Goal: Information Seeking & Learning: Learn about a topic

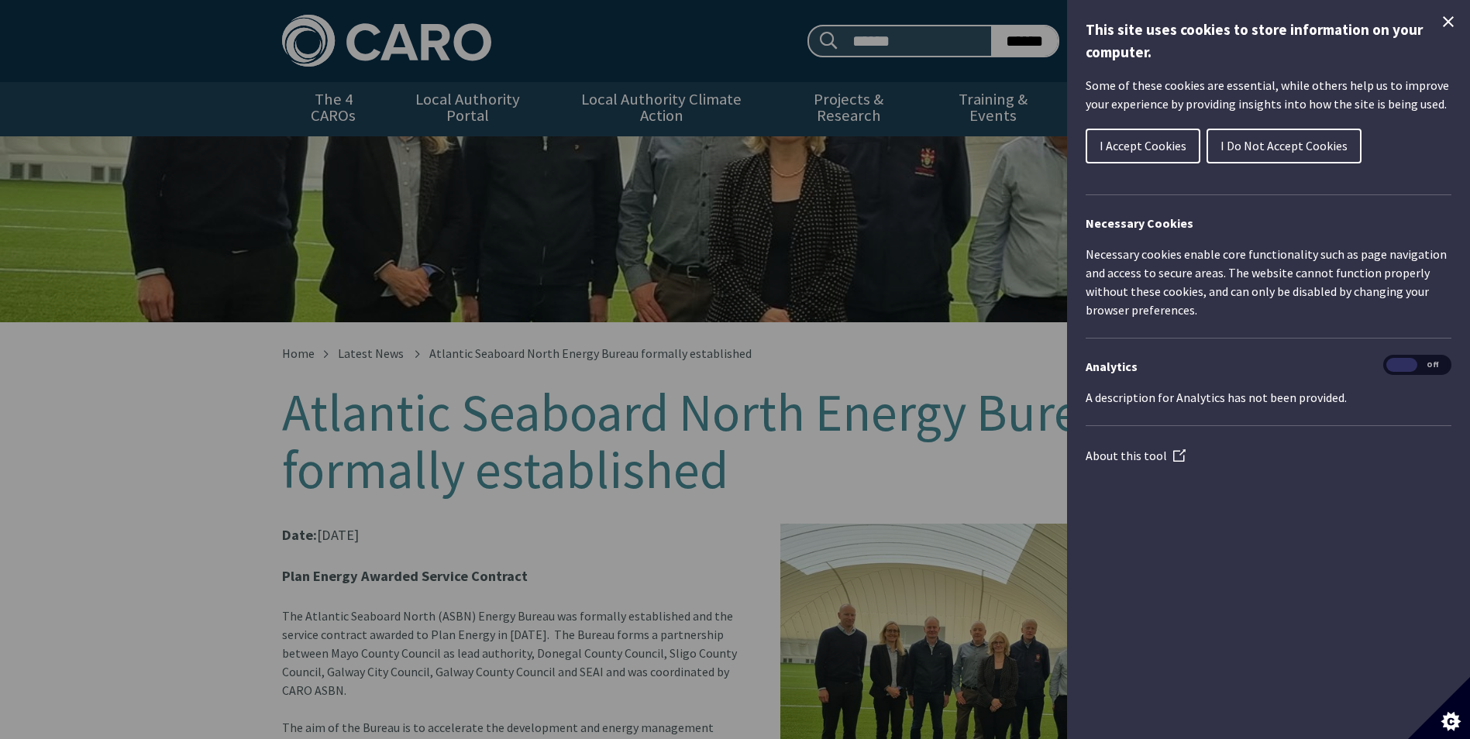
click at [1107, 146] on span "I Accept Cookies" at bounding box center [1142, 145] width 87 height 15
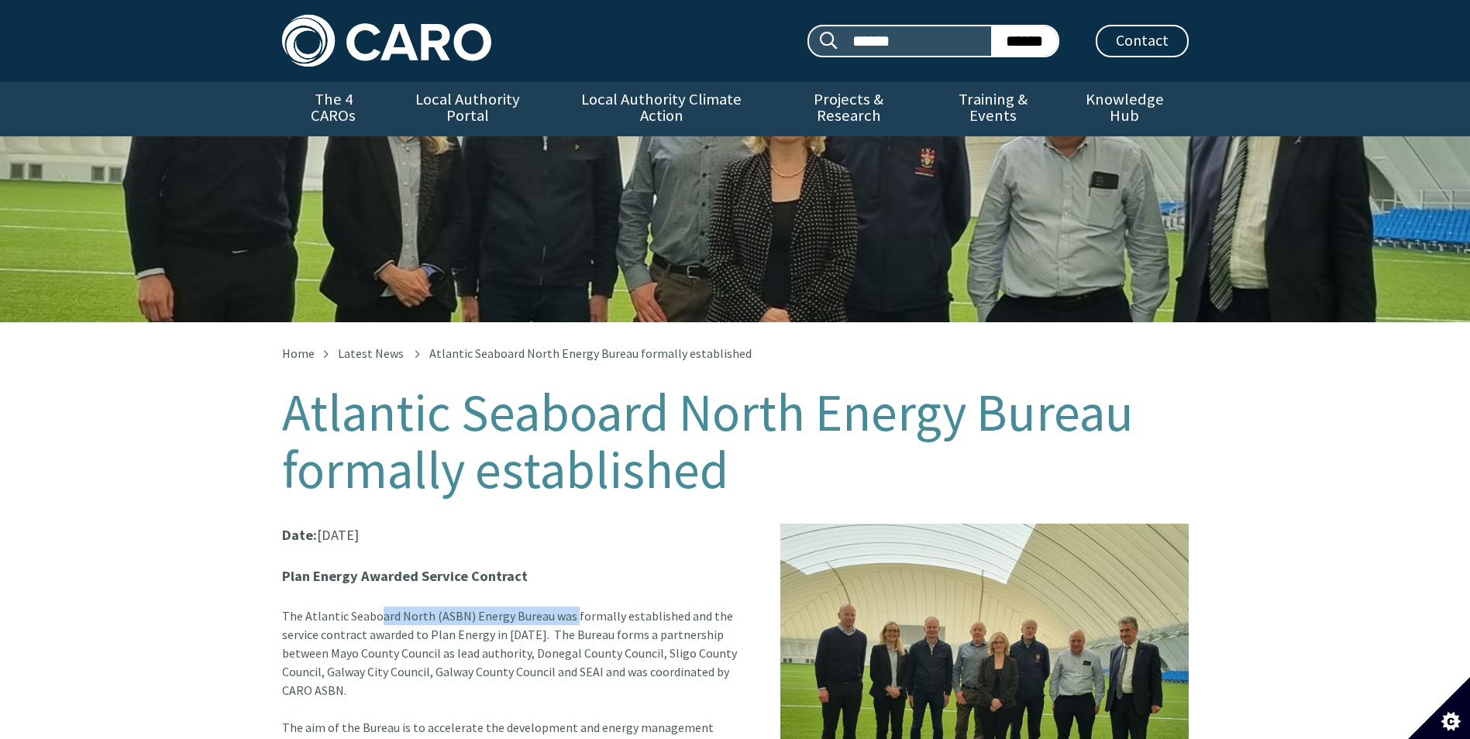
drag, startPoint x: 285, startPoint y: 594, endPoint x: 477, endPoint y: 597, distance: 191.4
click at [477, 597] on article "Date: [DATE] Plan Energy Awarded Service Contract The Atlantic Seaboard North (…" at bounding box center [735, 714] width 907 height 380
click at [306, 598] on article "Date: [DATE] Plan Energy Awarded Service Contract The Atlantic Seaboard North (…" at bounding box center [735, 714] width 907 height 380
drag, startPoint x: 285, startPoint y: 598, endPoint x: 377, endPoint y: 665, distance: 113.1
click at [377, 665] on article "Date: [DATE] Plan Energy Awarded Service Contract The Atlantic Seaboard North (…" at bounding box center [735, 714] width 907 height 380
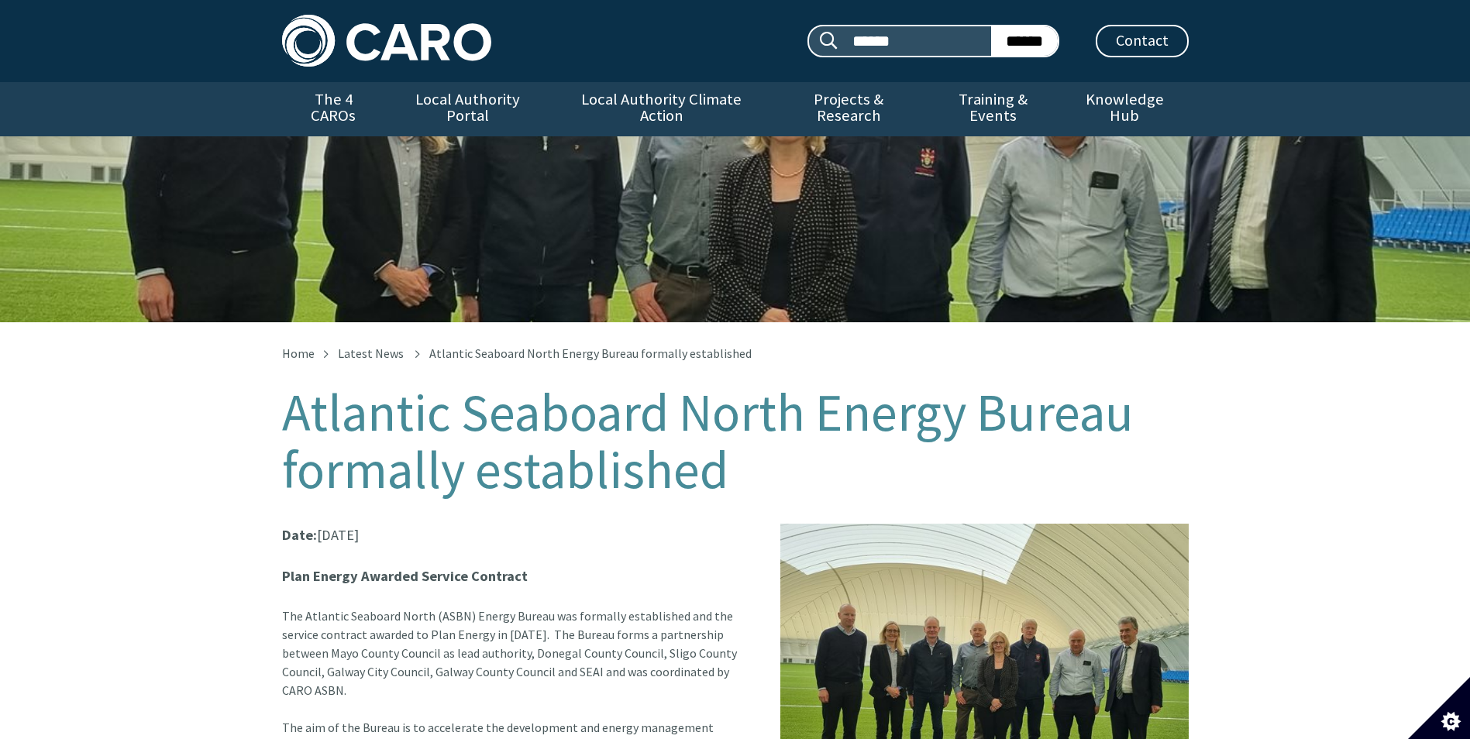
drag, startPoint x: 377, startPoint y: 665, endPoint x: 321, endPoint y: 615, distance: 74.6
click at [323, 620] on article "Date: [DATE] Plan Energy Awarded Service Contract The Atlantic Seaboard North (…" at bounding box center [735, 714] width 907 height 380
drag, startPoint x: 282, startPoint y: 598, endPoint x: 355, endPoint y: 671, distance: 103.0
click at [355, 671] on article "Date: [DATE] Plan Energy Awarded Service Contract The Atlantic Seaboard North (…" at bounding box center [735, 714] width 907 height 380
copy article "The Atlantic Seaboard North (ASBN) Energy Bureau was formally established and t…"
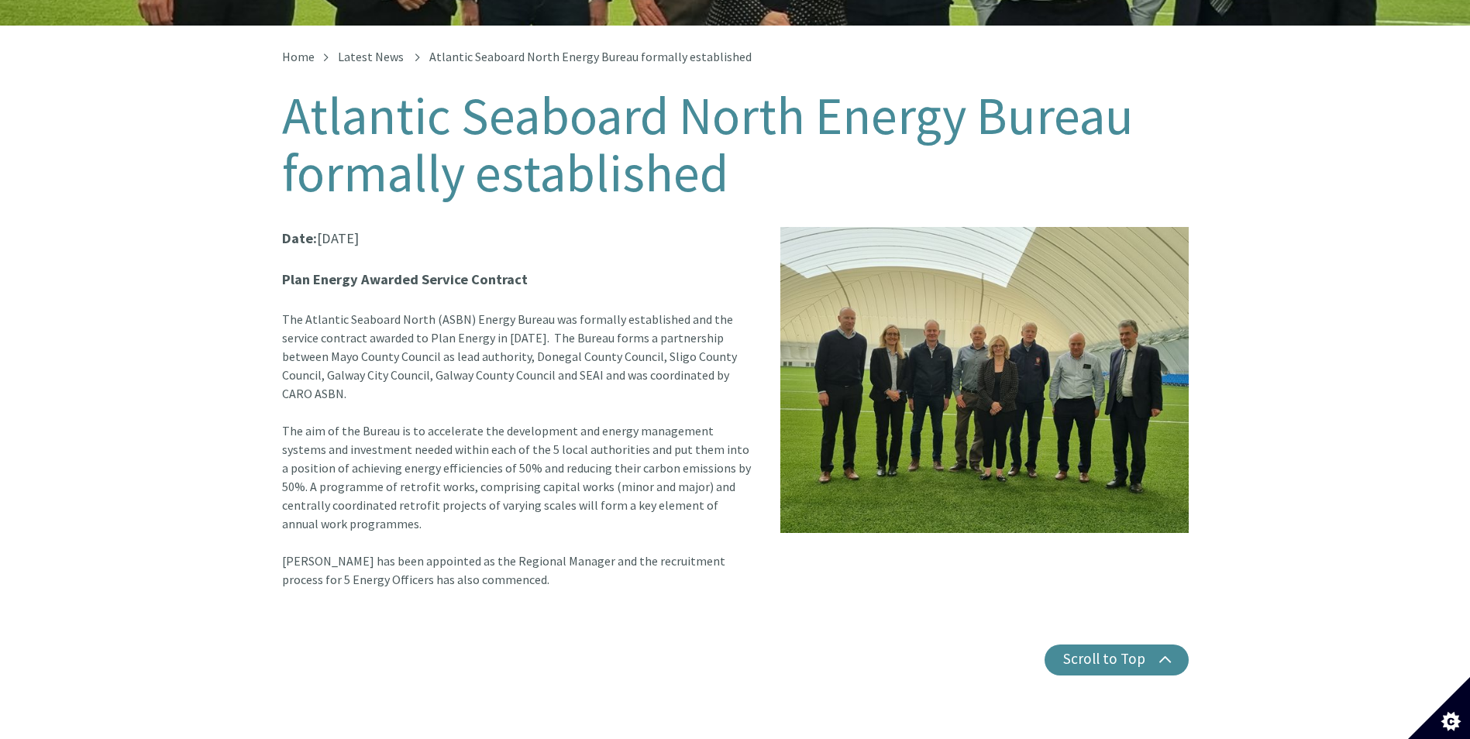
scroll to position [310, 0]
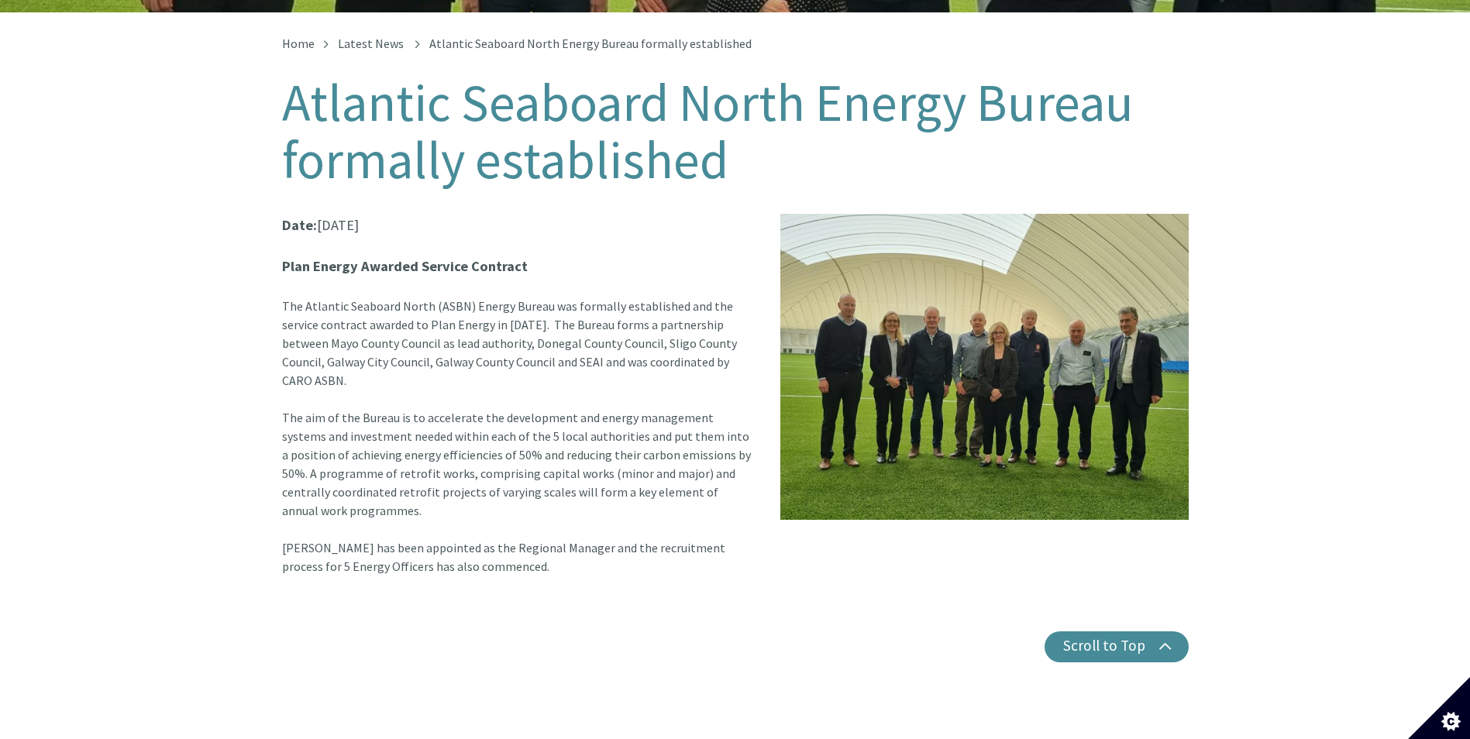
drag, startPoint x: 282, startPoint y: 400, endPoint x: 717, endPoint y: 491, distance: 444.2
click at [717, 491] on article "Date: [DATE] Plan Energy Awarded Service Contract The Atlantic Seaboard North (…" at bounding box center [735, 404] width 907 height 380
copy article "The aim of the Bureau is to accelerate the development and energy management sy…"
